Goal: Task Accomplishment & Management: Manage account settings

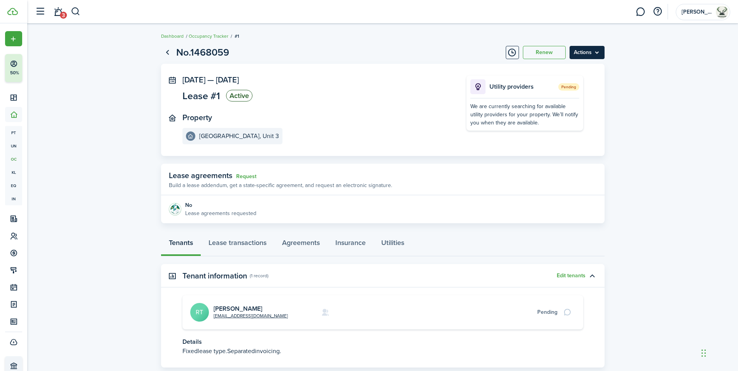
click at [586, 52] on menu-btn "Actions" at bounding box center [587, 52] width 35 height 13
click at [570, 96] on link "End Lease" at bounding box center [571, 96] width 68 height 13
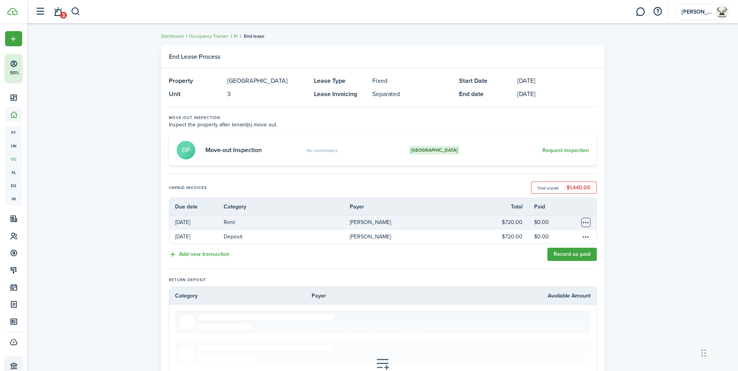
click at [588, 221] on table-menu-btn-icon "Open menu" at bounding box center [585, 222] width 9 height 9
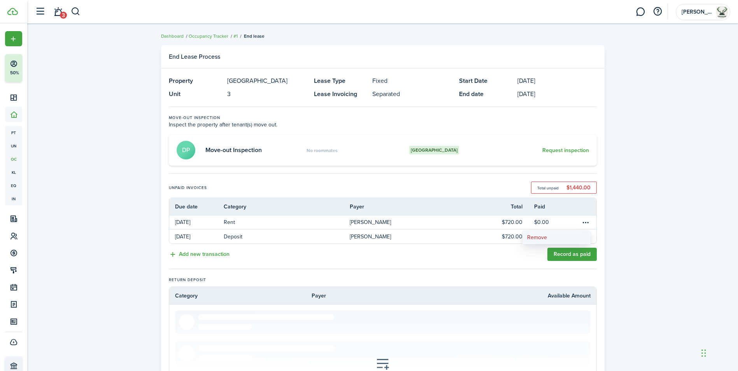
click at [531, 240] on button "Remove" at bounding box center [557, 237] width 68 height 13
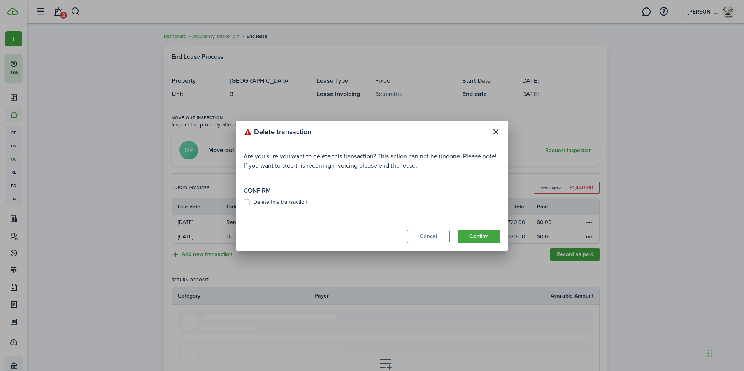
click at [246, 201] on label "Delete this transaction" at bounding box center [276, 202] width 64 height 6
click at [244, 202] on input "Delete this transaction" at bounding box center [243, 202] width 0 height 0
checkbox input "true"
click at [482, 235] on button "Confirm" at bounding box center [479, 236] width 43 height 13
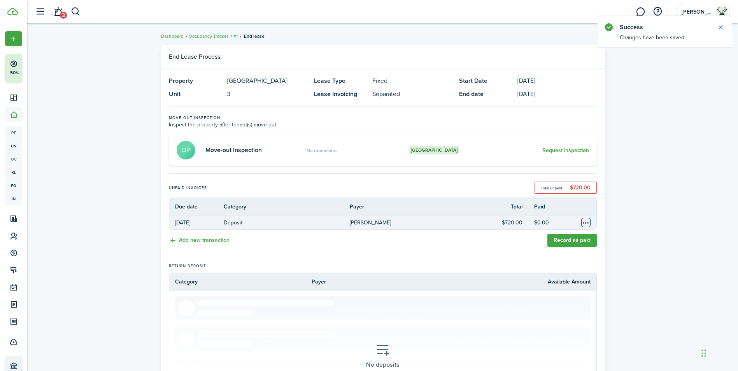
click at [585, 223] on table-menu-btn-icon "Open menu" at bounding box center [585, 222] width 9 height 9
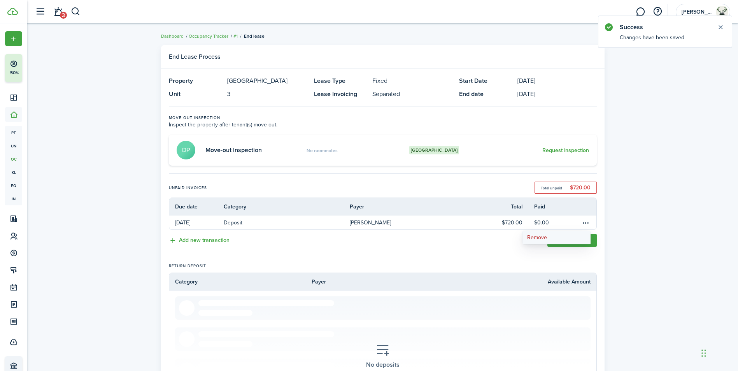
click at [563, 237] on button "Remove" at bounding box center [557, 237] width 68 height 13
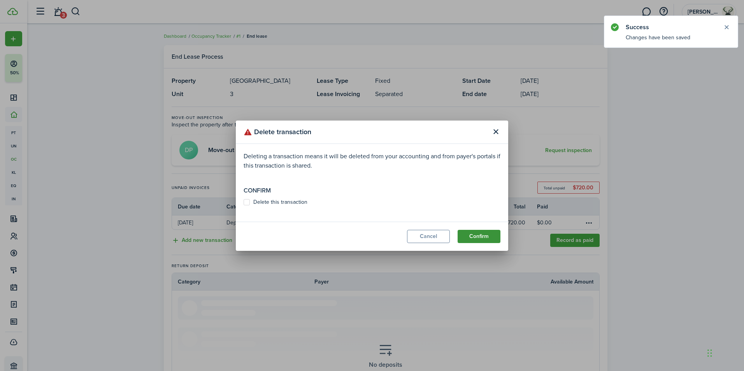
click at [475, 239] on button "Confirm" at bounding box center [479, 236] width 43 height 13
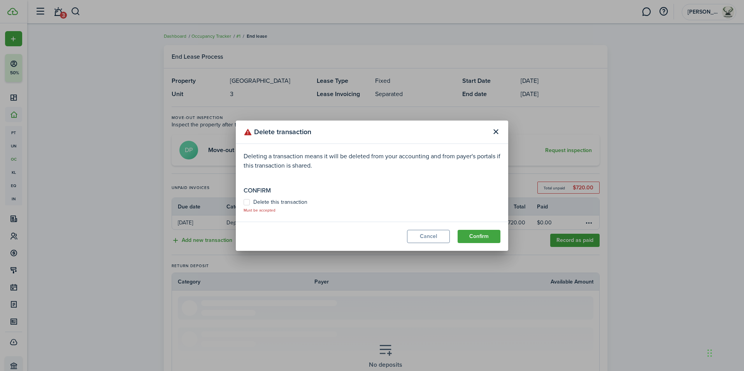
click at [283, 202] on label "Delete this transaction" at bounding box center [276, 202] width 64 height 6
click at [244, 206] on input "Delete this transaction" at bounding box center [243, 206] width 0 height 0
checkbox input "true"
click at [473, 236] on button "Confirm" at bounding box center [479, 236] width 43 height 13
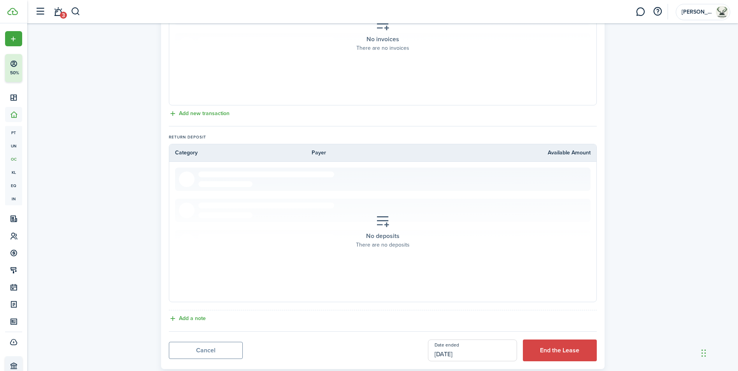
scroll to position [270, 0]
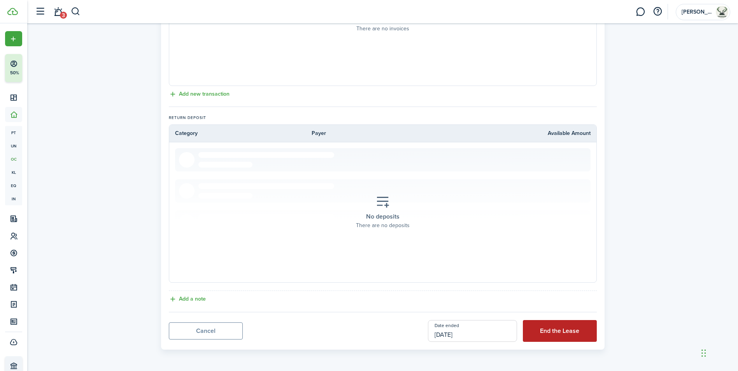
click at [549, 329] on button "End the Lease" at bounding box center [560, 331] width 74 height 22
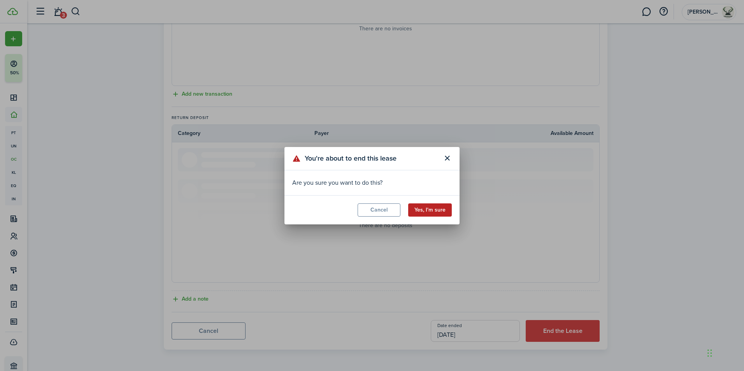
click at [442, 209] on button "Yes, I'm sure" at bounding box center [430, 209] width 44 height 13
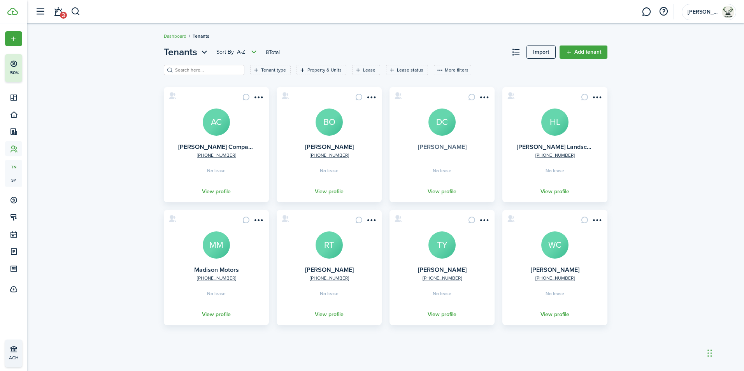
click at [447, 148] on link "[PERSON_NAME]" at bounding box center [442, 146] width 49 height 9
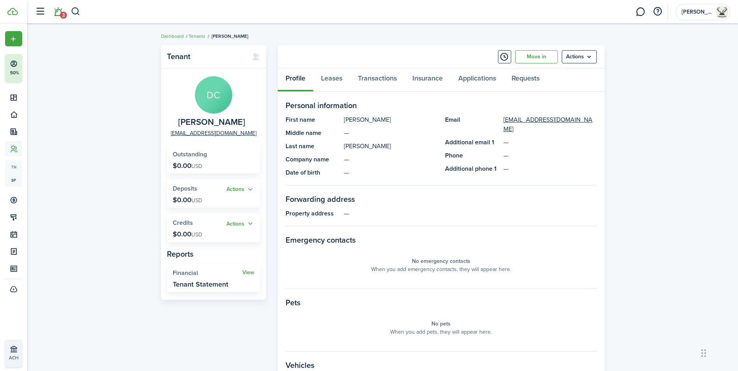
click at [54, 11] on link "3" at bounding box center [58, 12] width 15 height 20
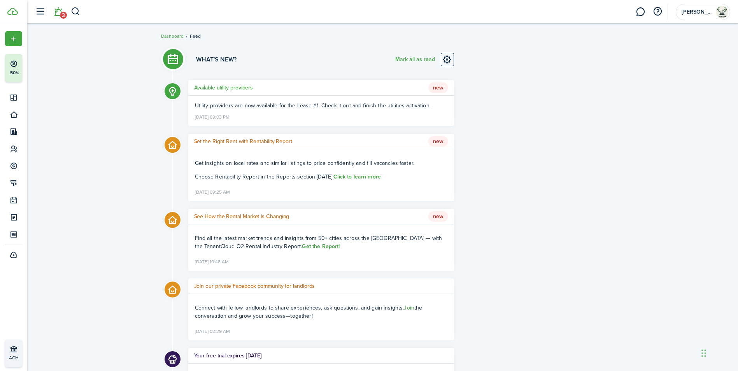
click at [235, 90] on h5 "Available utility providers" at bounding box center [223, 88] width 59 height 8
